Goal: Information Seeking & Learning: Understand process/instructions

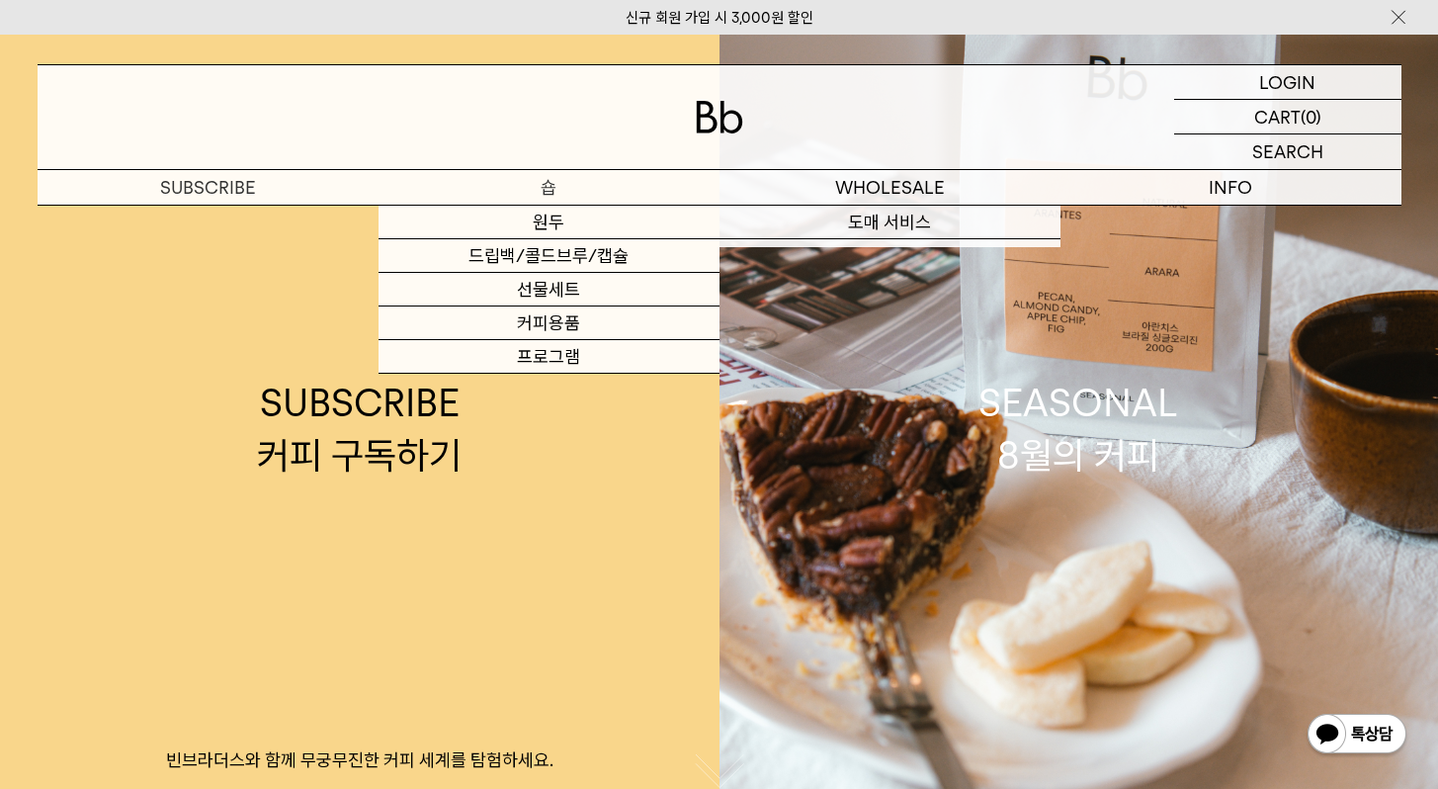
click at [548, 195] on p "숍" at bounding box center [549, 187] width 341 height 35
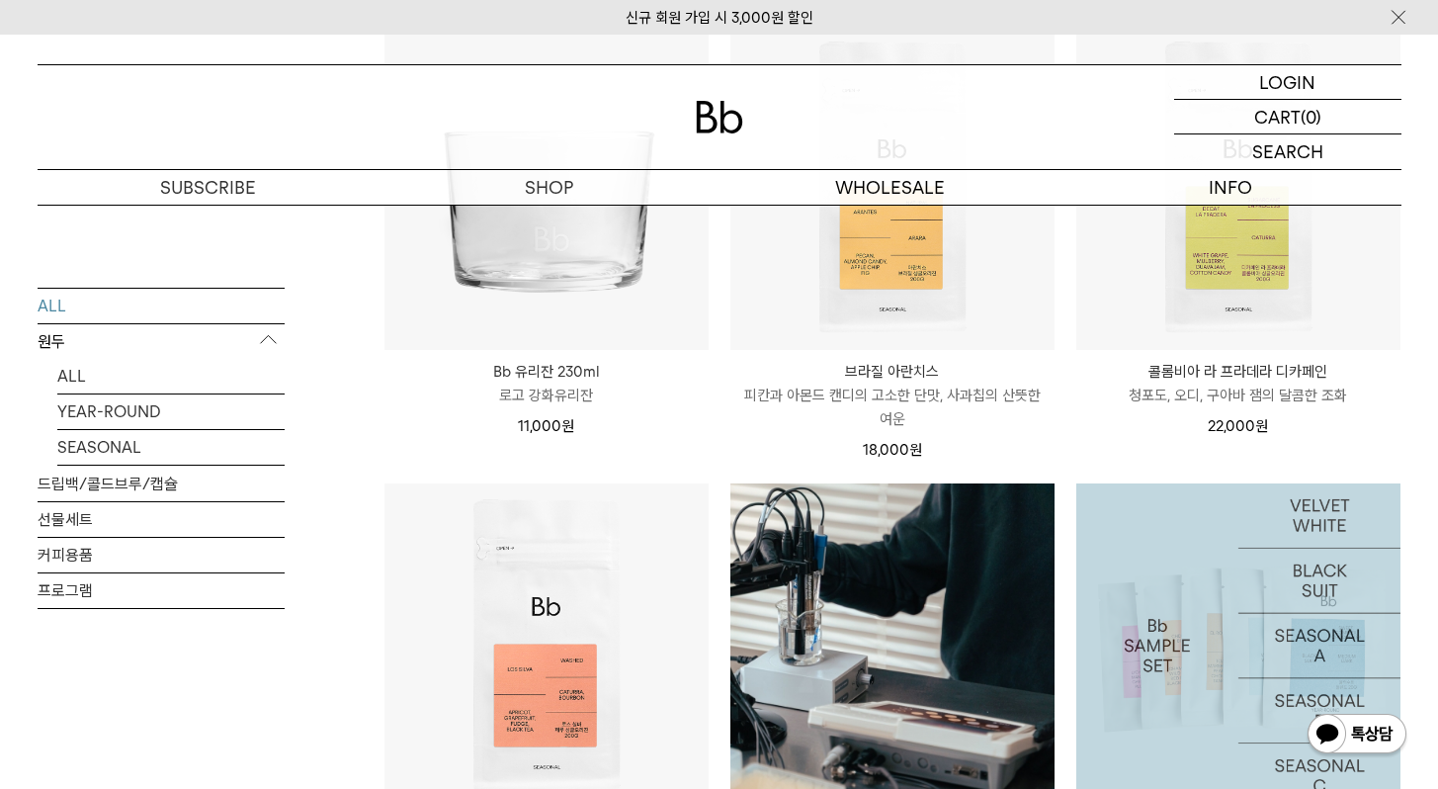
scroll to position [1304, 0]
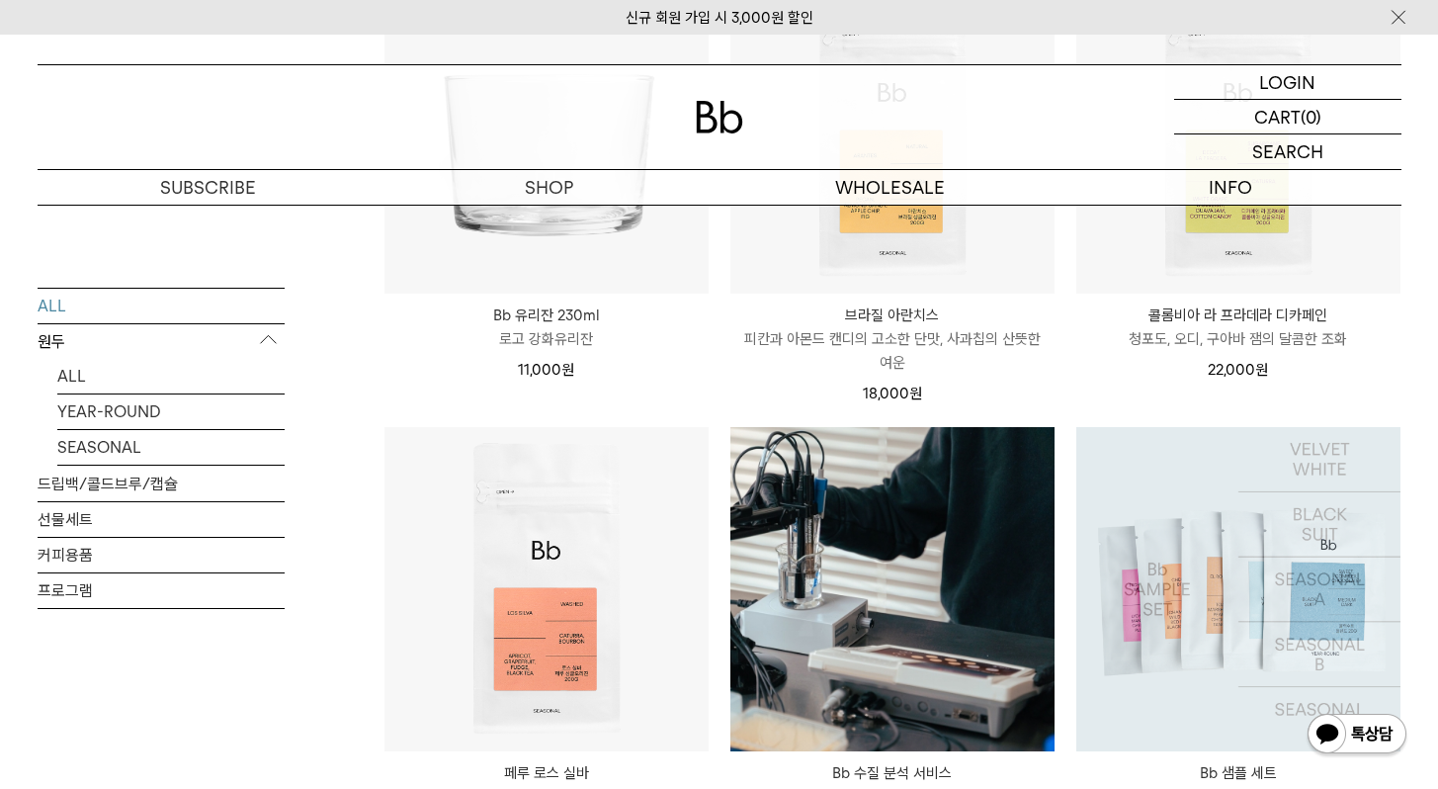
click at [1205, 296] on div "콜롬비아 라 프라데라 디카페인 COLOMBIA LA PRADERA DECAF 청포도, 오디, 구아바 잼의 달콤한 조화 22,000 원" at bounding box center [1239, 338] width 324 height 88
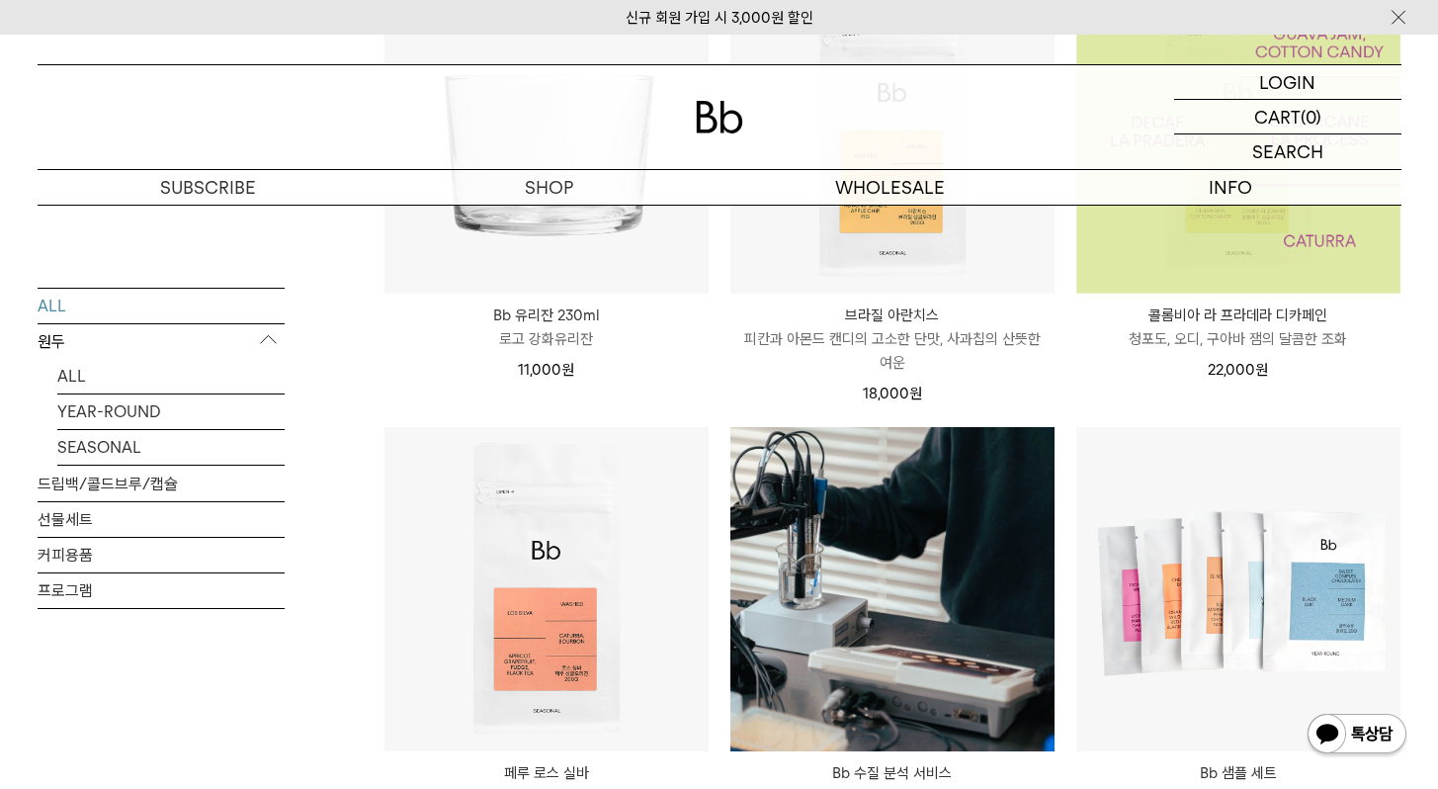
click at [1224, 261] on img at bounding box center [1239, 131] width 324 height 324
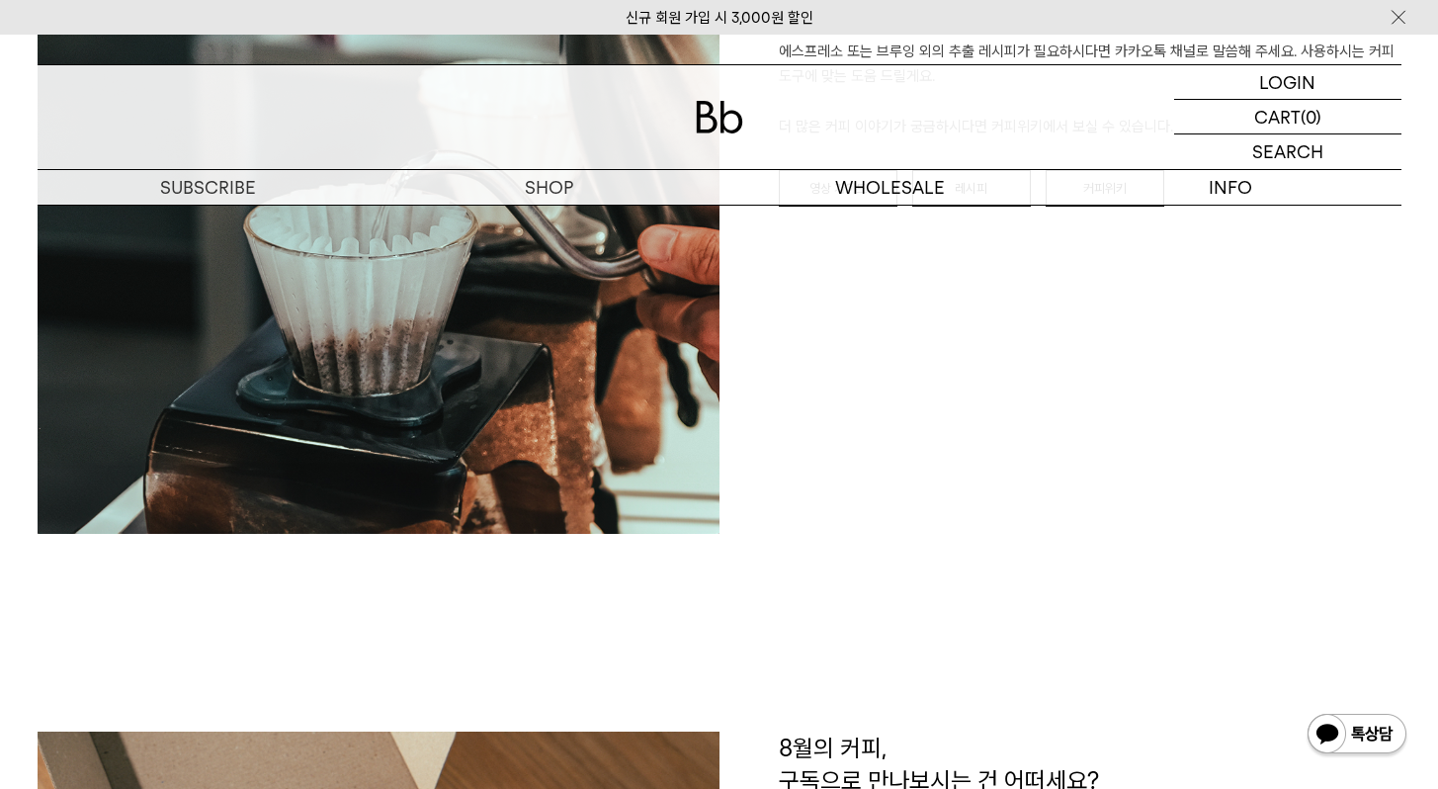
scroll to position [2148, 0]
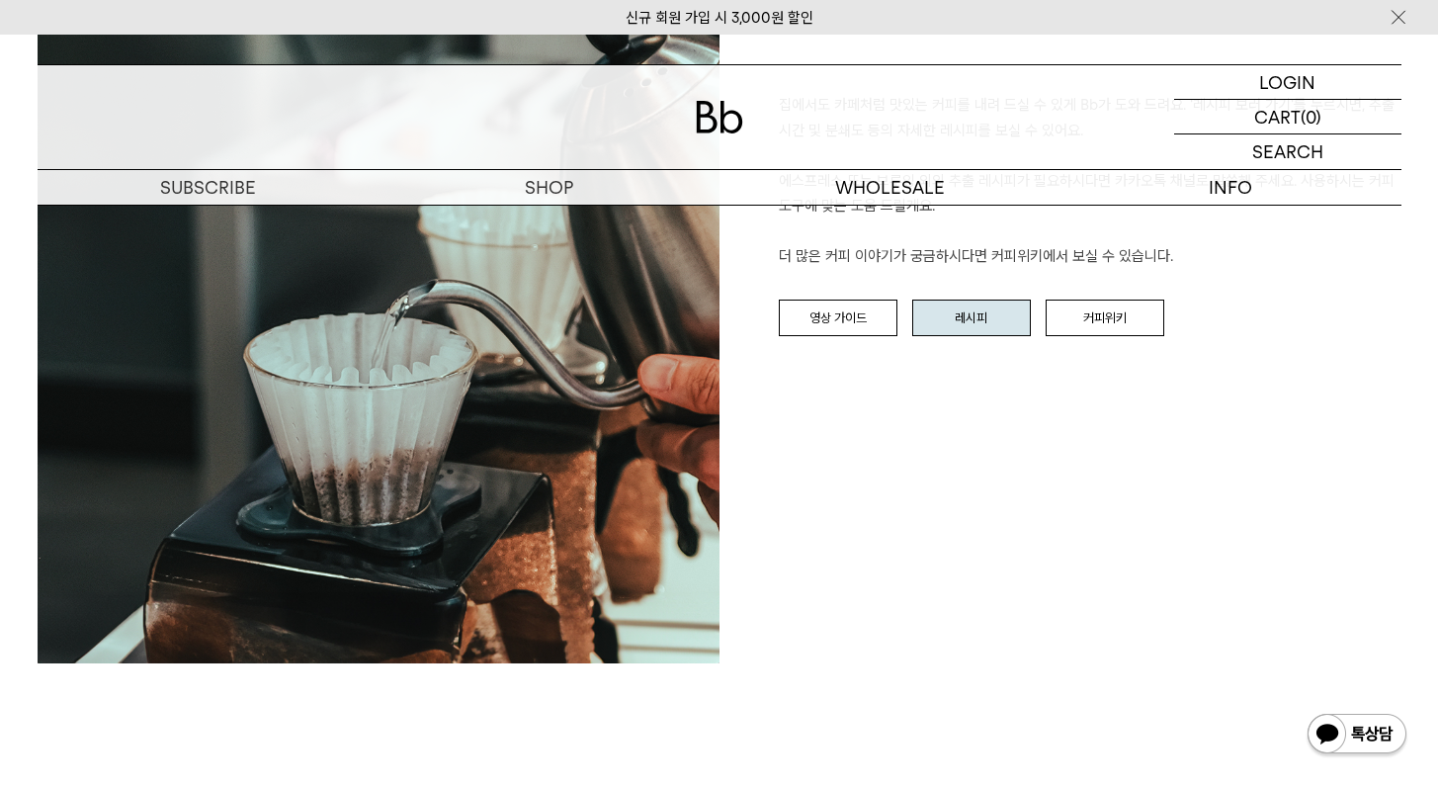
click at [953, 320] on link "레시피" at bounding box center [971, 319] width 119 height 38
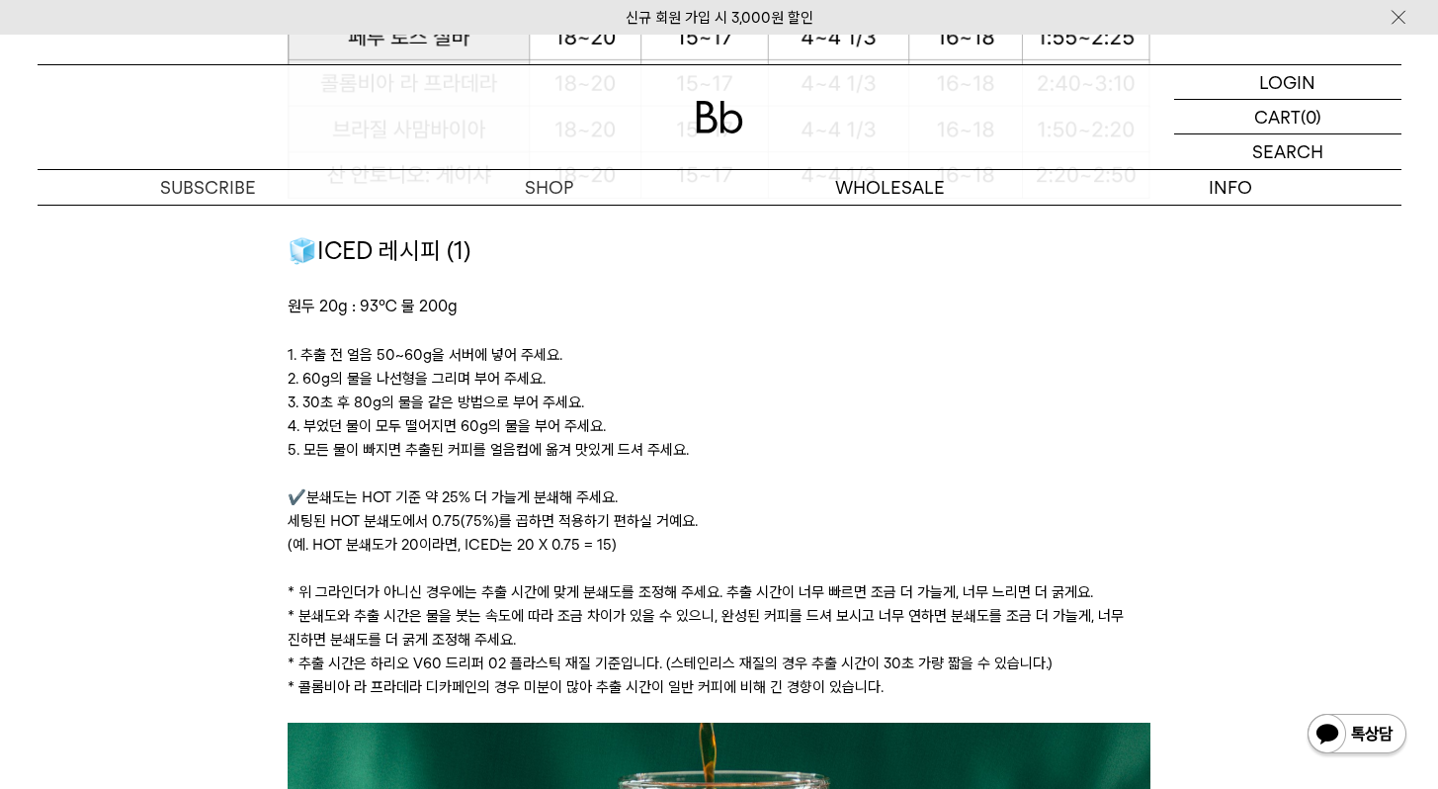
scroll to position [2725, 0]
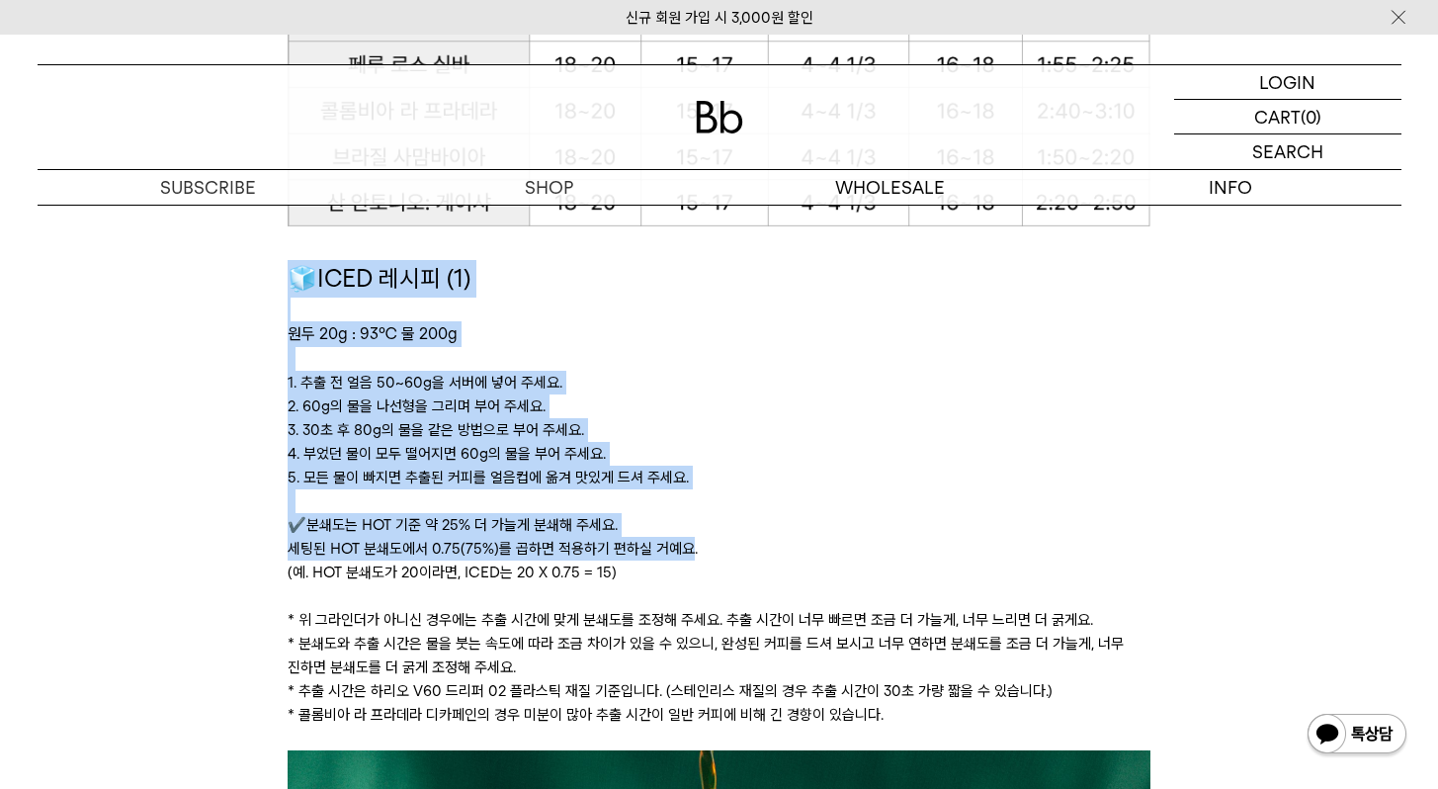
drag, startPoint x: 280, startPoint y: 276, endPoint x: 687, endPoint y: 538, distance: 484.3
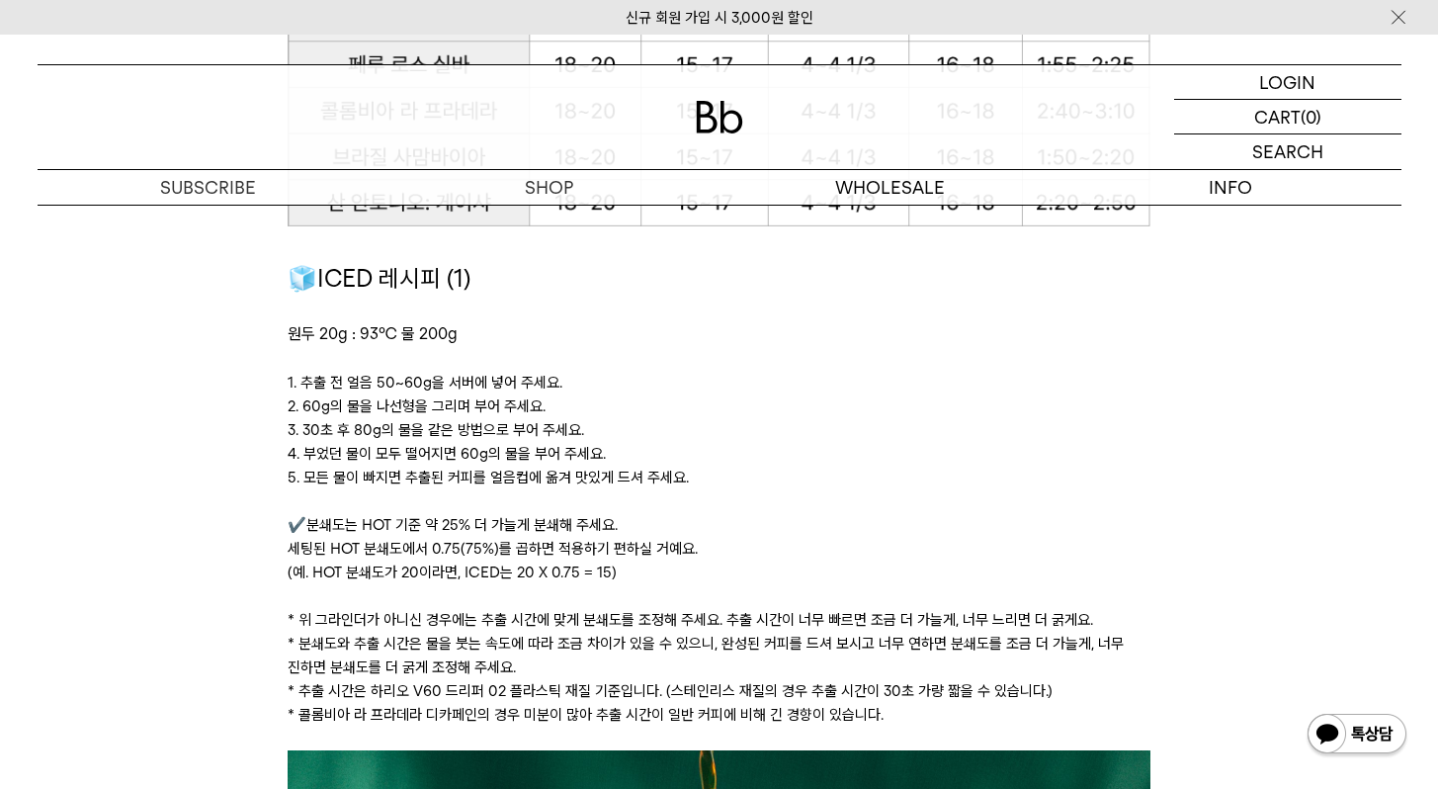
click at [463, 289] on h1 "🧊ICED 레시피 (1)" at bounding box center [719, 279] width 863 height 38
drag, startPoint x: 470, startPoint y: 281, endPoint x: 414, endPoint y: 281, distance: 55.4
click at [414, 281] on h1 "🧊ICED 레시피 (1)" at bounding box center [719, 279] width 863 height 38
click at [414, 281] on span "🧊ICED 레시피 (1)" at bounding box center [379, 278] width 183 height 29
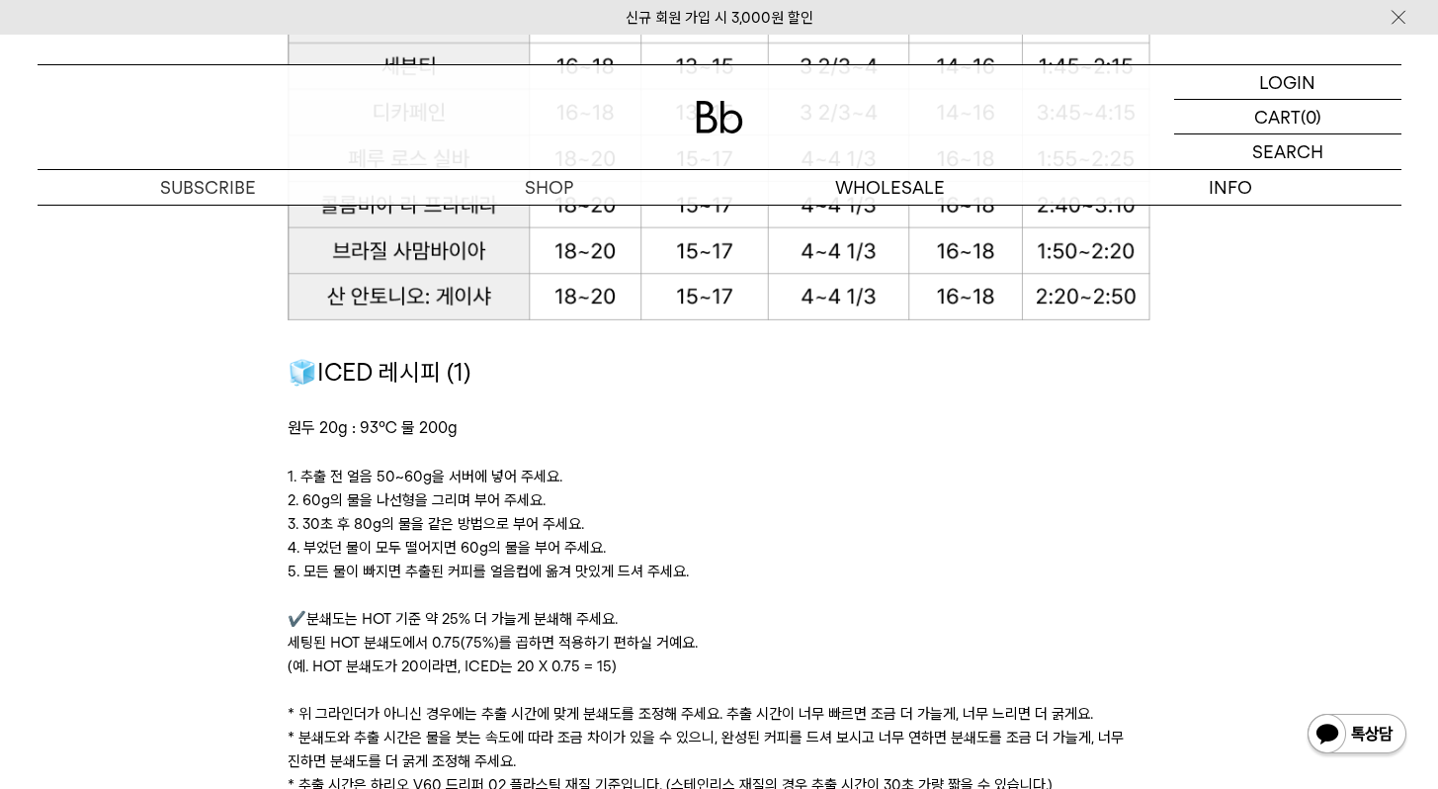
scroll to position [2628, 0]
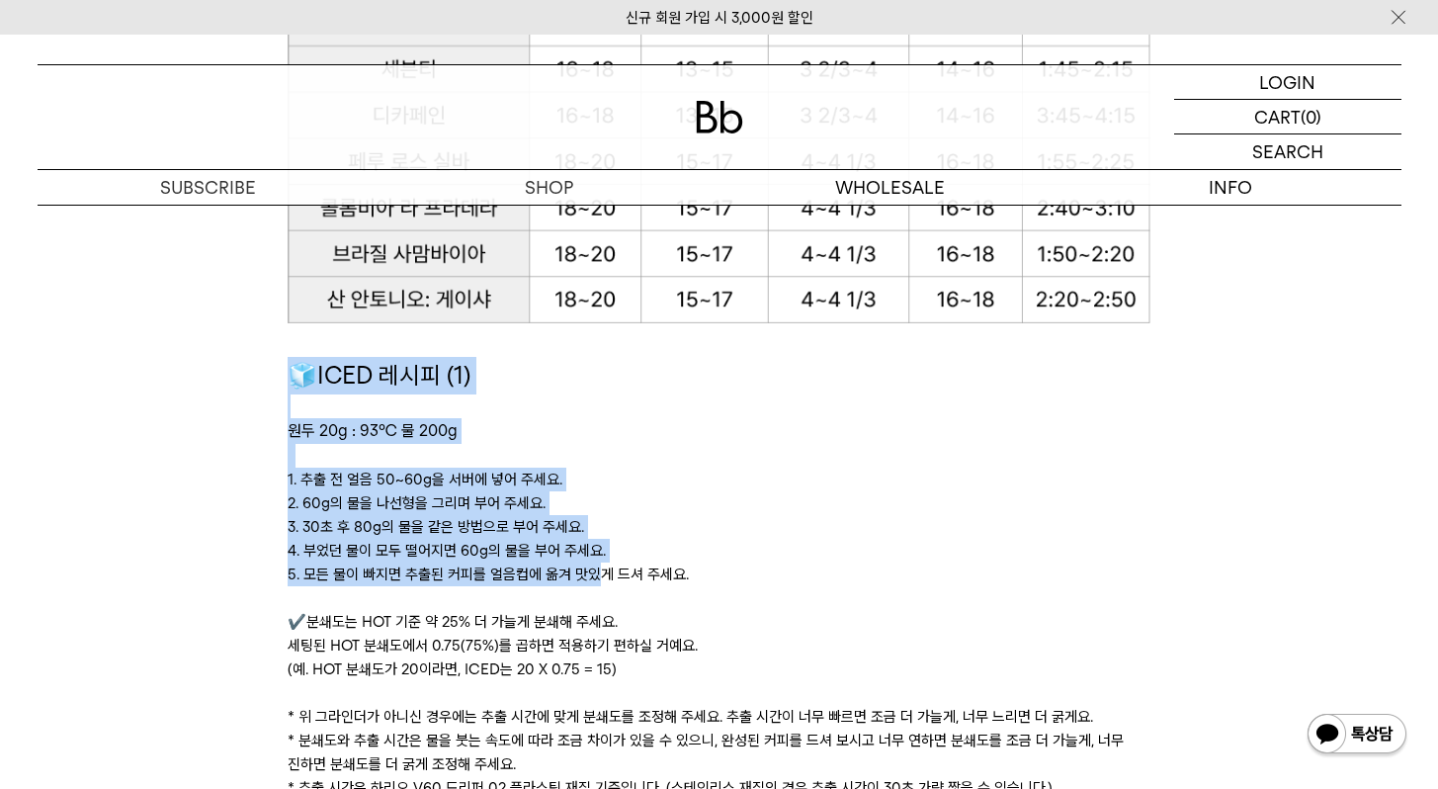
drag, startPoint x: 266, startPoint y: 362, endPoint x: 596, endPoint y: 572, distance: 391.6
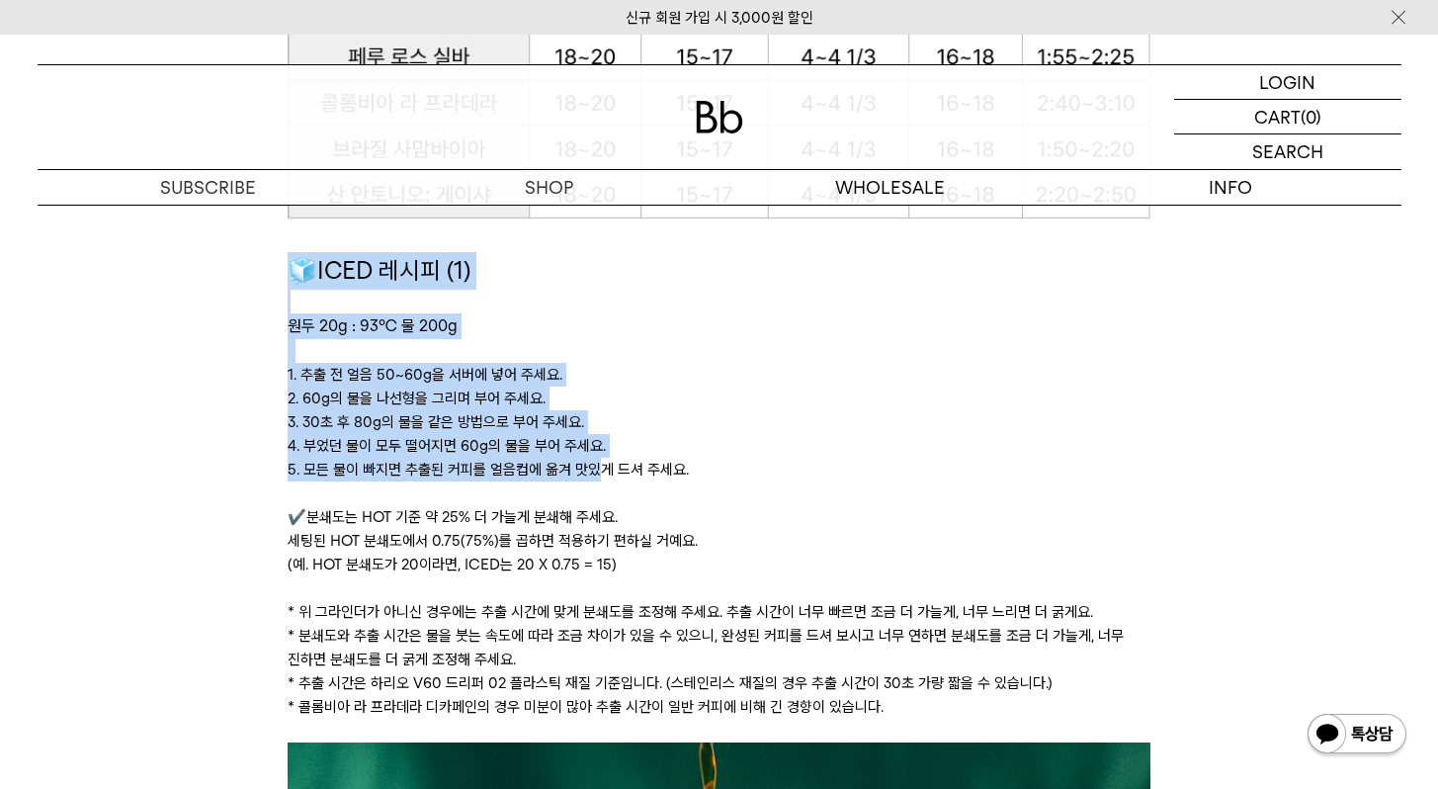
scroll to position [2758, 0]
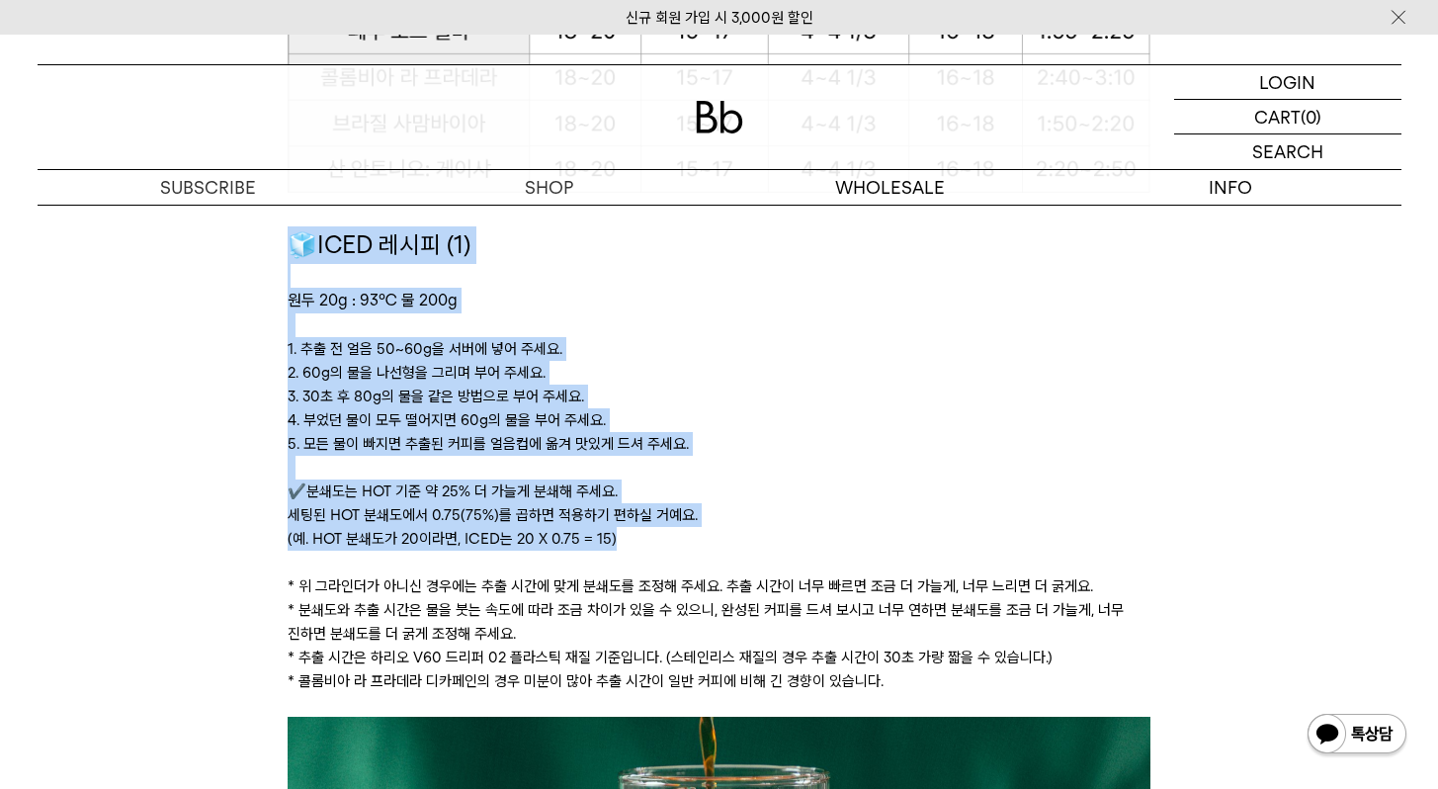
click at [629, 536] on p "✔️분쇄도는 HOT 기준 약 25% 더 가늘게 분쇄해 주세요. 세팅된 HOT 분쇄도에서 0.75(75%)를 곱하면 적용하기 편하실 거예요. (…" at bounding box center [719, 514] width 863 height 71
copy div "🧊ICED 레시피 (1) 원두 20g : 93℃ 물 200g ﻿ 1. 추출 전 얼음 50~60g을 서버에 넣어 주세요. 2. 60g의 물을 나…"
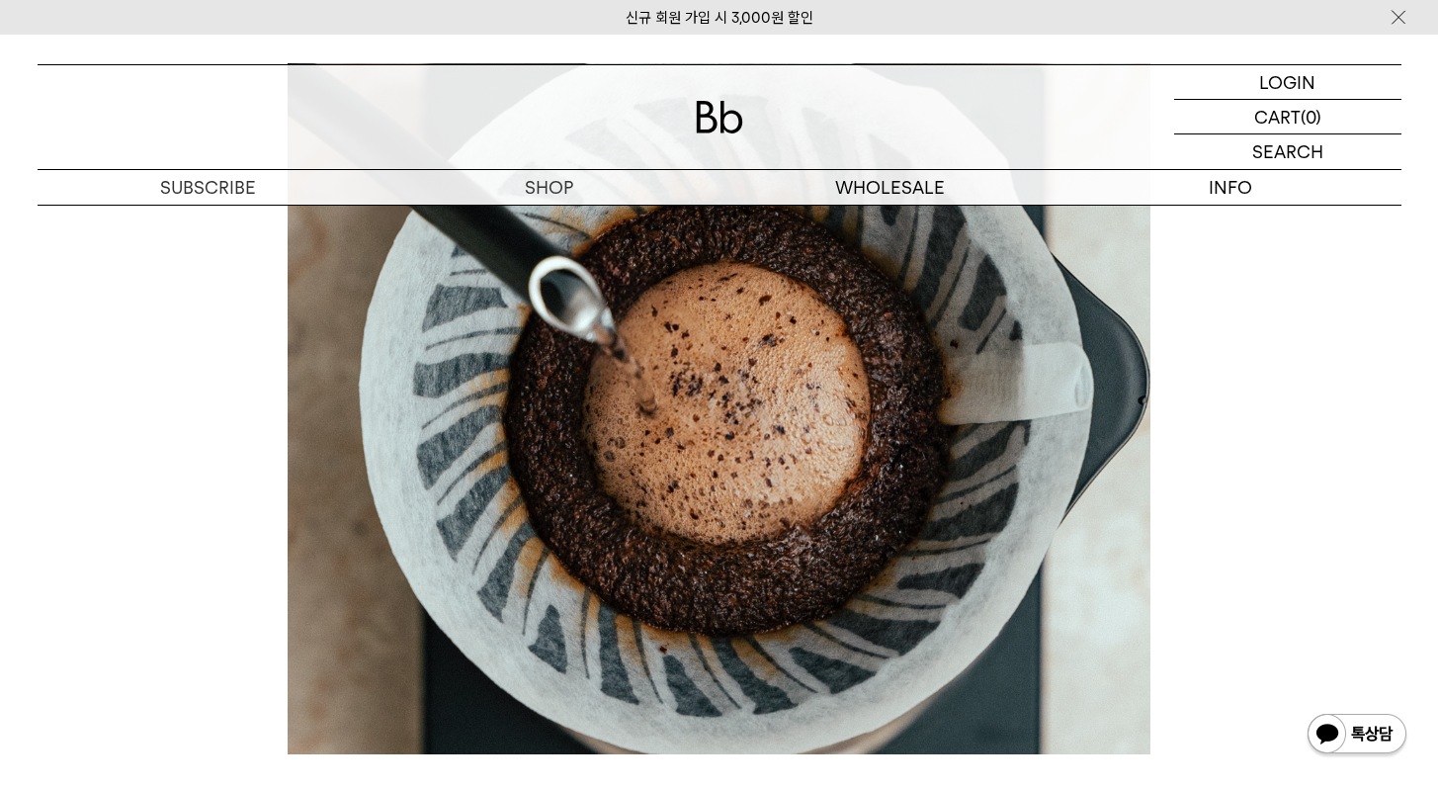
scroll to position [491, 0]
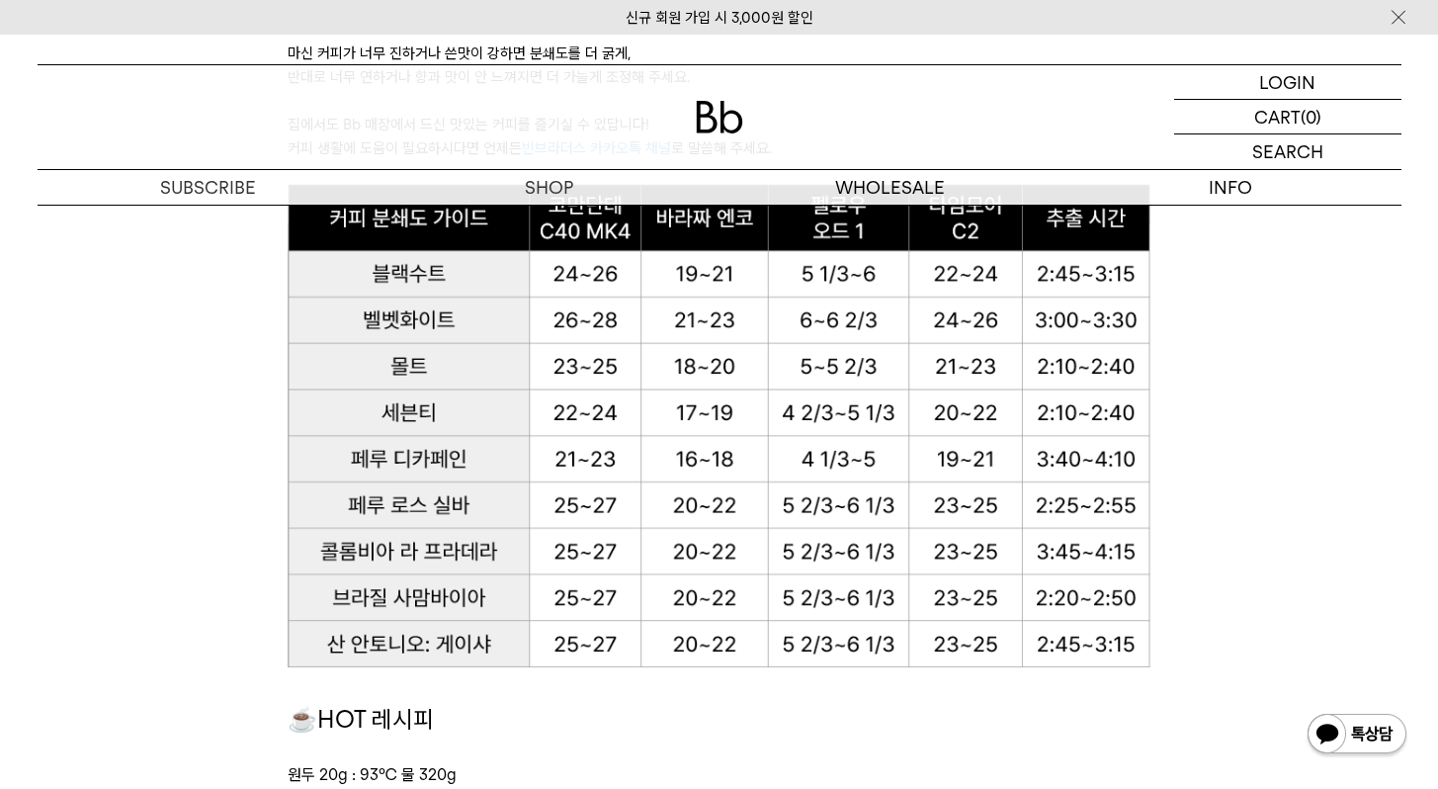
scroll to position [2238, 0]
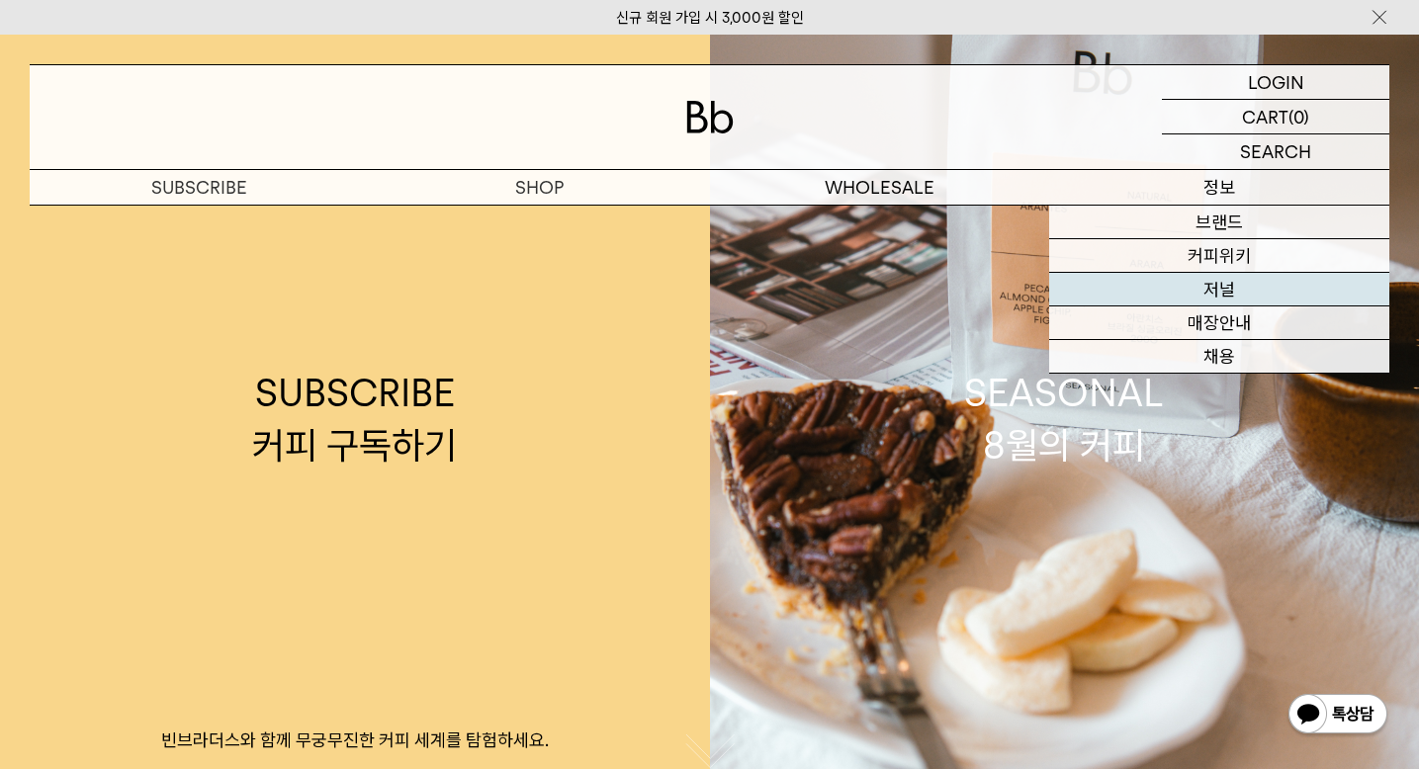
click at [1233, 283] on link "저널" at bounding box center [1219, 290] width 340 height 34
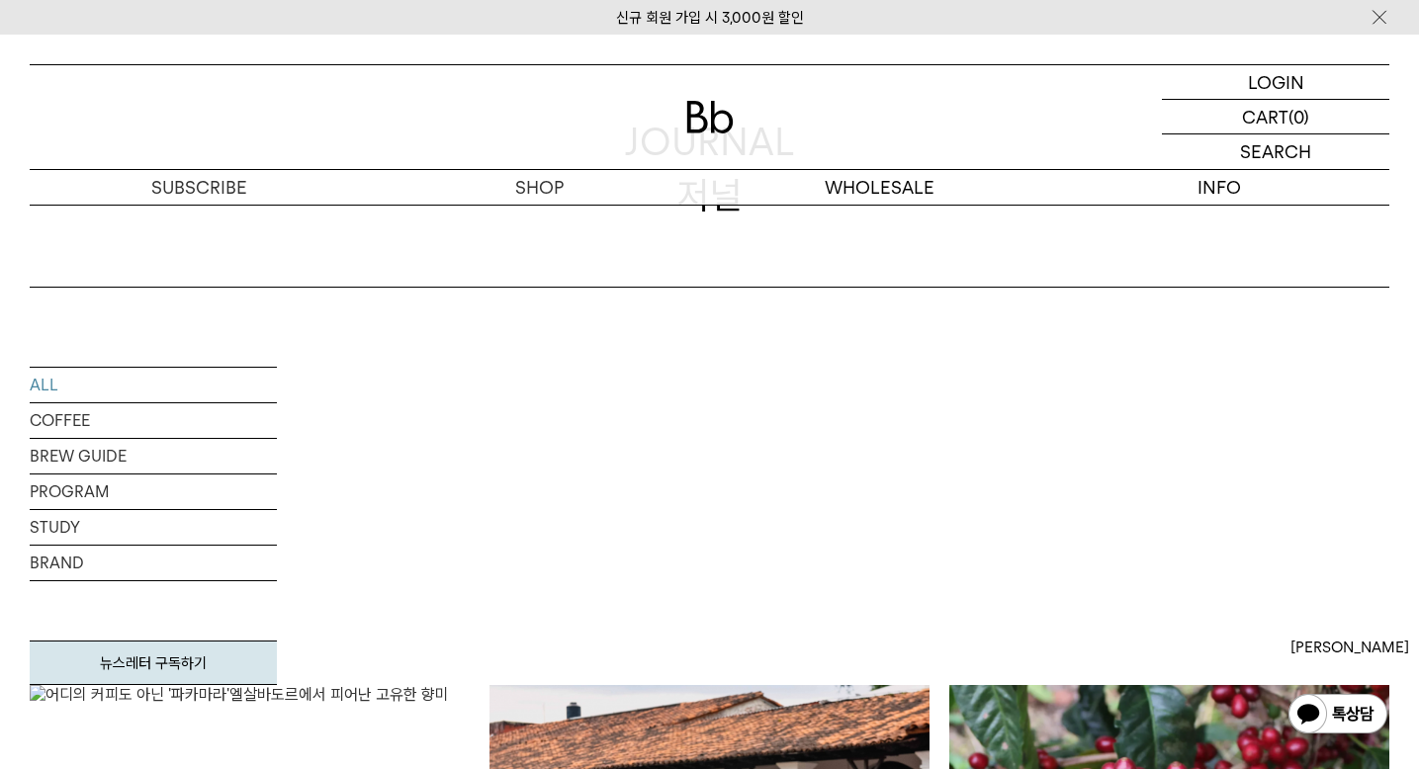
scroll to position [250, 0]
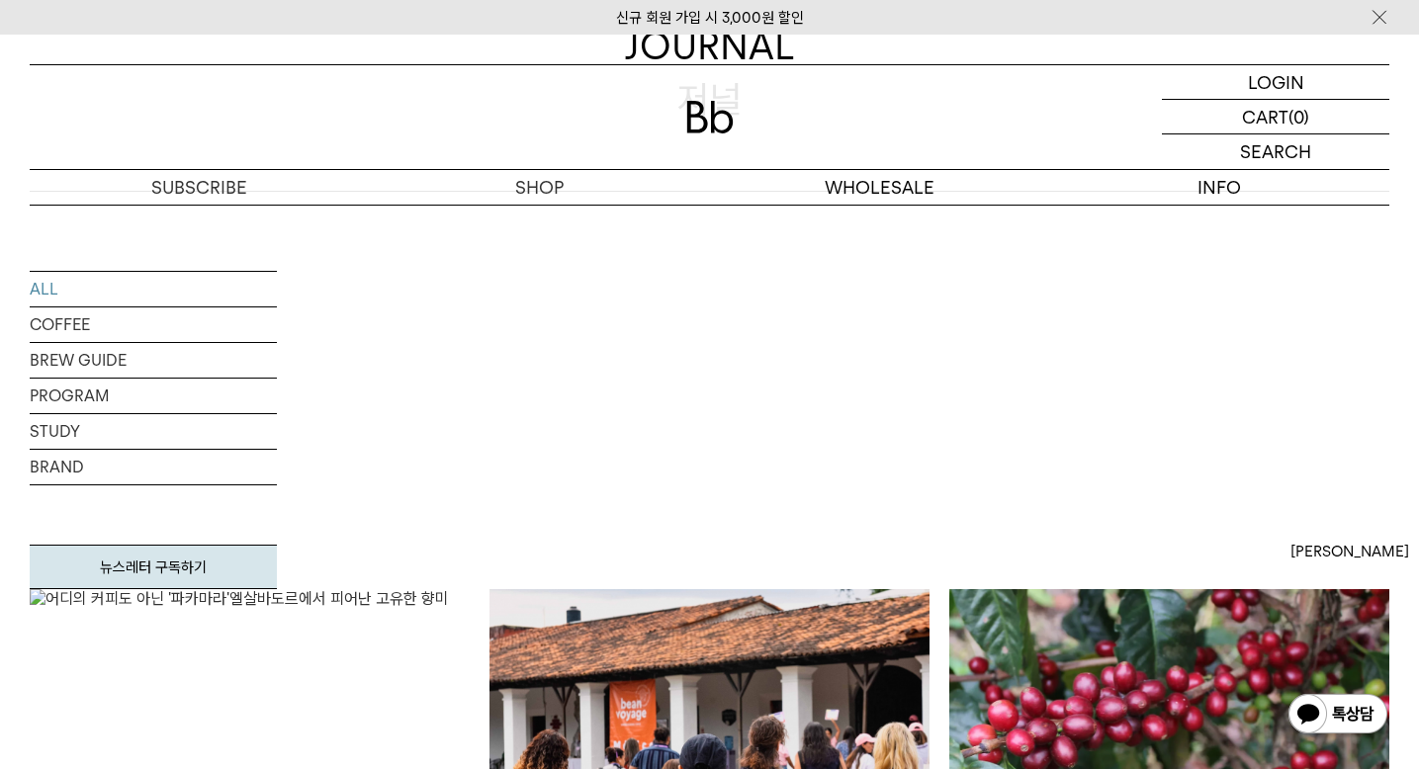
click at [470, 589] on img at bounding box center [250, 751] width 440 height 324
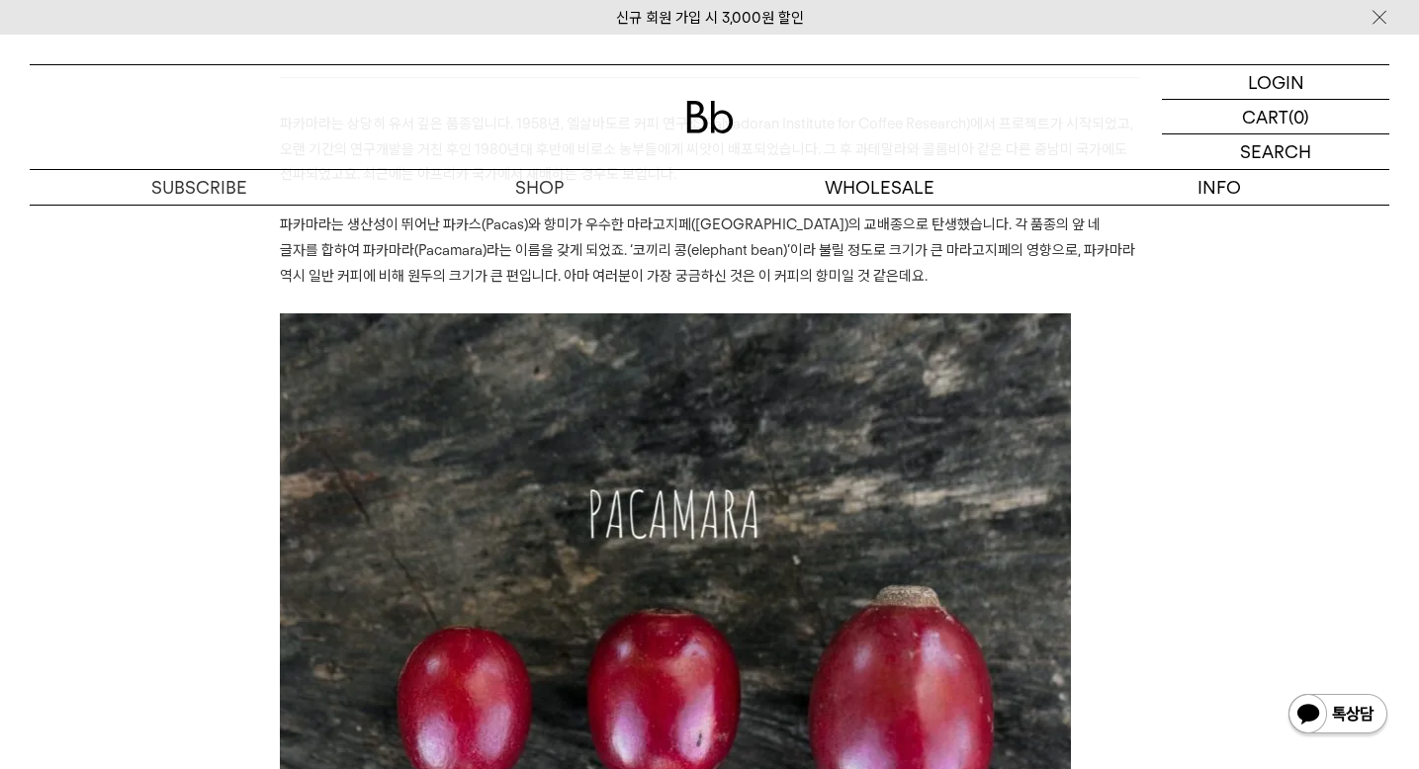
scroll to position [1966, 0]
